Goal: Transaction & Acquisition: Purchase product/service

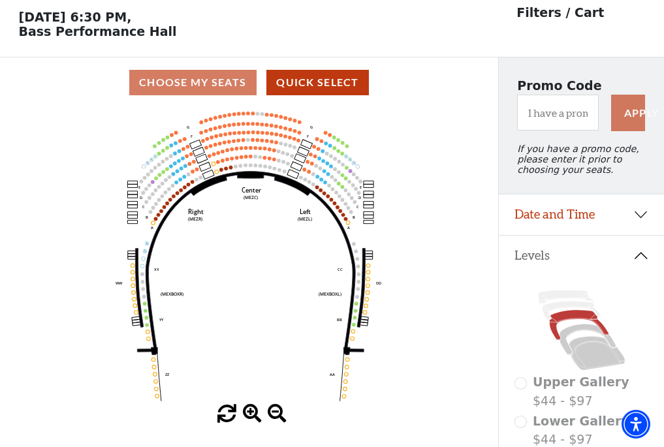
scroll to position [61, 0]
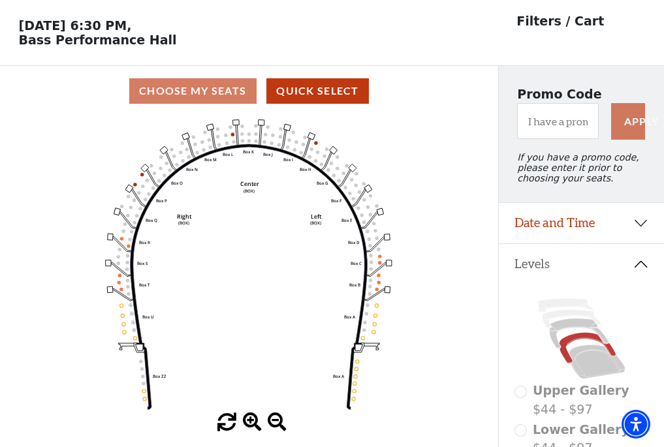
scroll to position [61, 0]
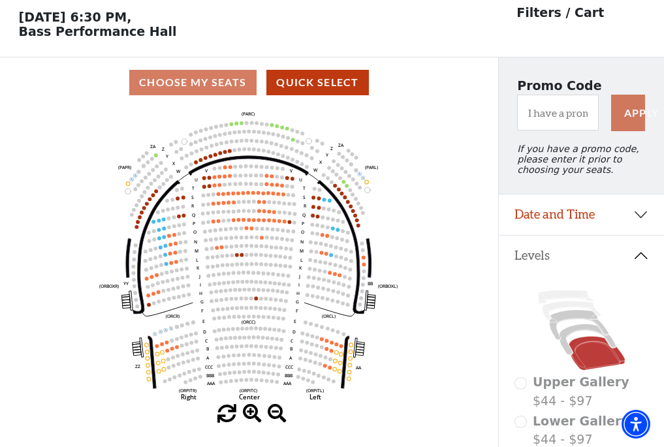
scroll to position [61, 0]
